Goal: Use online tool/utility: Utilize a website feature to perform a specific function

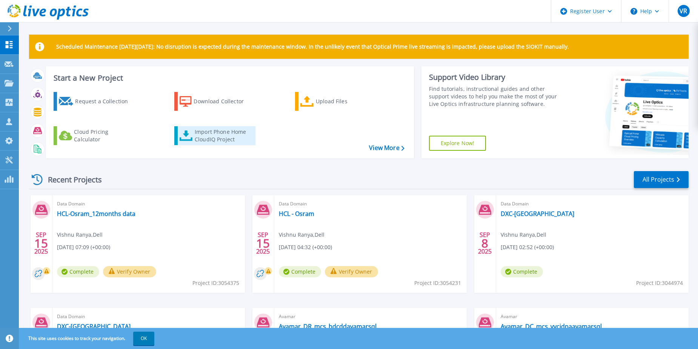
click at [220, 137] on div "Import Phone Home CloudIQ Project" at bounding box center [224, 135] width 59 height 15
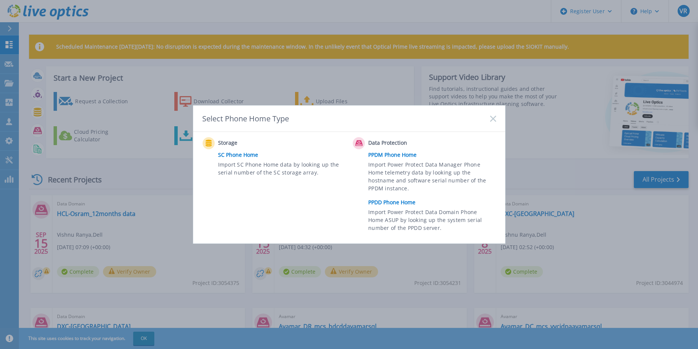
click at [395, 203] on link "PPDD Phone Home" at bounding box center [433, 202] width 131 height 11
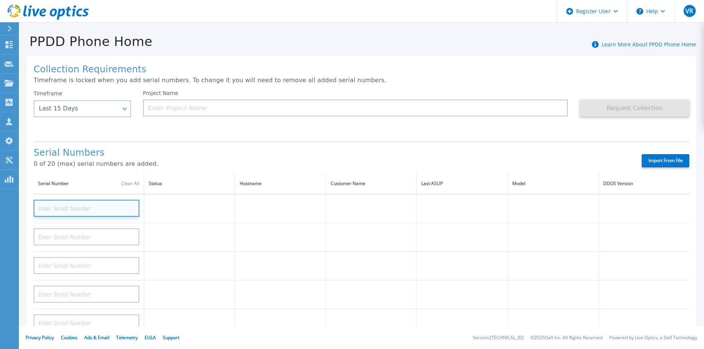
click at [88, 208] on input at bounding box center [87, 208] width 106 height 17
type input "CKM00190600628"
click at [220, 165] on p "0 of 20 (max) serial numbers are added." at bounding box center [331, 164] width 595 height 7
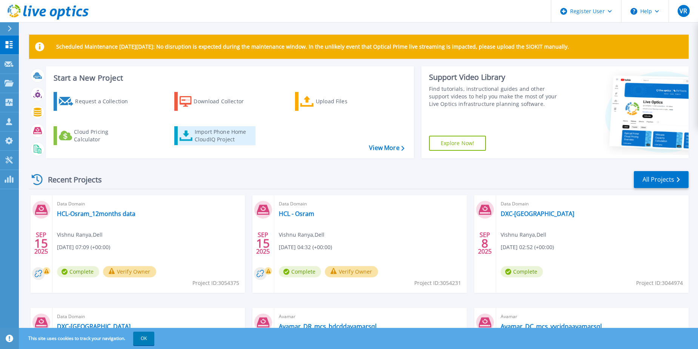
click at [208, 138] on div "Import Phone Home CloudIQ Project" at bounding box center [224, 135] width 59 height 15
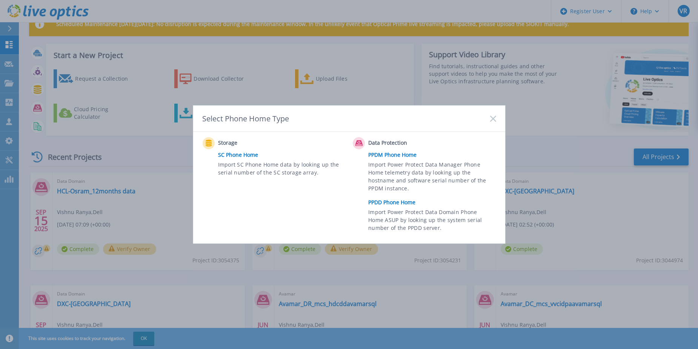
scroll to position [23, 0]
click at [492, 118] on rect at bounding box center [493, 118] width 6 height 6
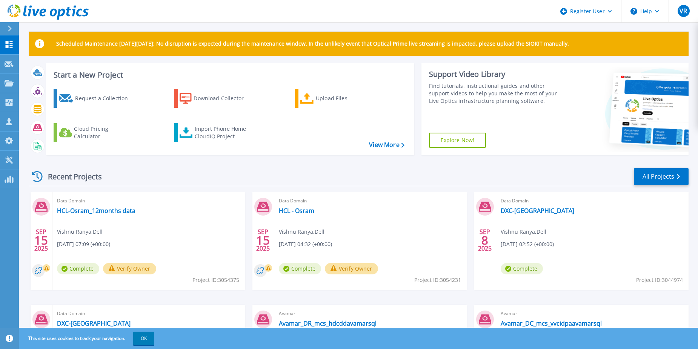
scroll to position [0, 0]
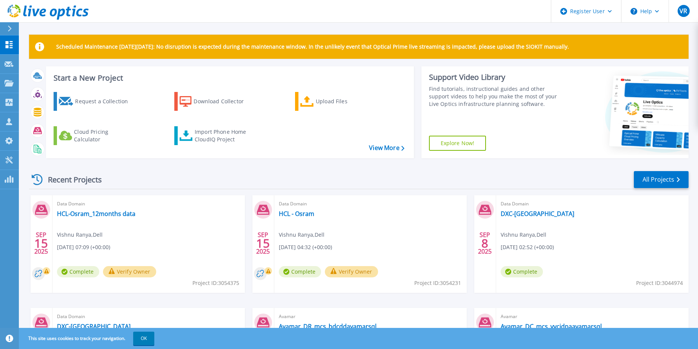
click at [414, 178] on div "Recent Projects All Projects" at bounding box center [359, 180] width 660 height 19
